Goal: Check status: Check status

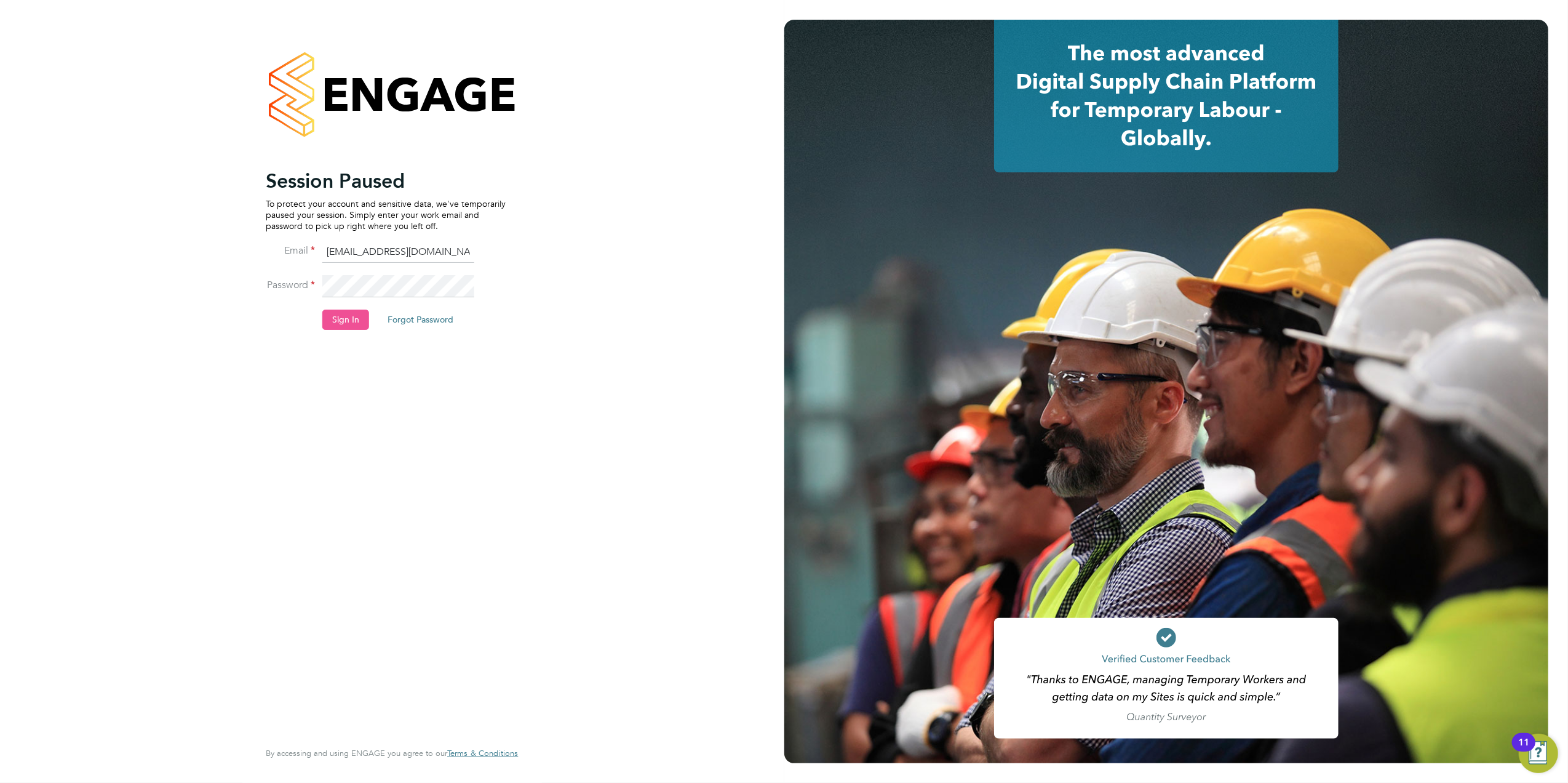
click at [350, 322] on button "Sign In" at bounding box center [345, 320] width 46 height 20
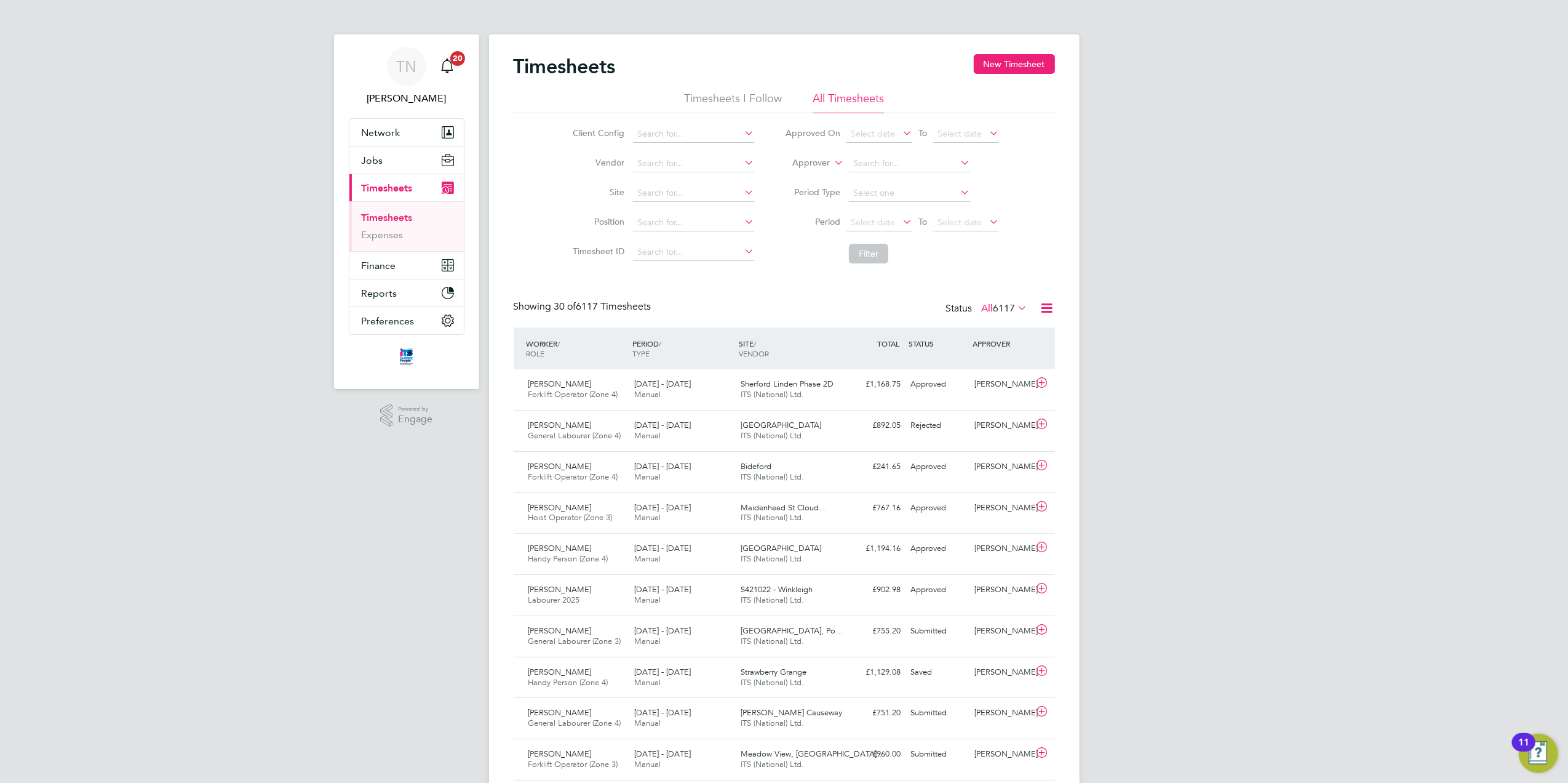
click at [731, 181] on li "Site" at bounding box center [662, 193] width 216 height 30
click at [702, 193] on input at bounding box center [694, 193] width 121 height 17
click at [702, 208] on li "Boli n Grange / Macclesfield" at bounding box center [712, 210] width 159 height 17
type input "Bolin Grange / Macclesfield"
click at [876, 257] on button "Filter" at bounding box center [868, 254] width 39 height 20
